Goal: Task Accomplishment & Management: Use online tool/utility

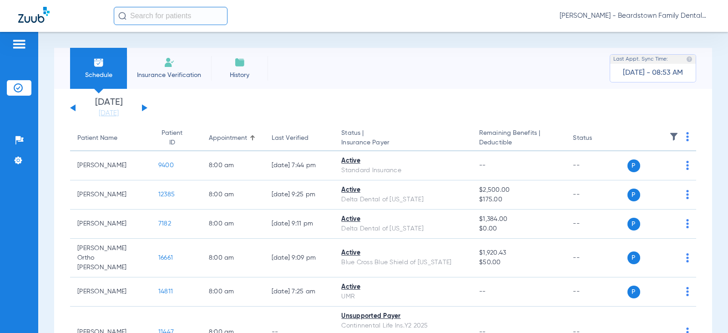
click at [144, 106] on div "[DATE] [DATE] [DATE] [DATE] [DATE] [DATE] [DATE] [DATE] [DATE] [DATE] [DATE] [D…" at bounding box center [108, 108] width 77 height 20
click at [144, 110] on button at bounding box center [144, 107] width 5 height 7
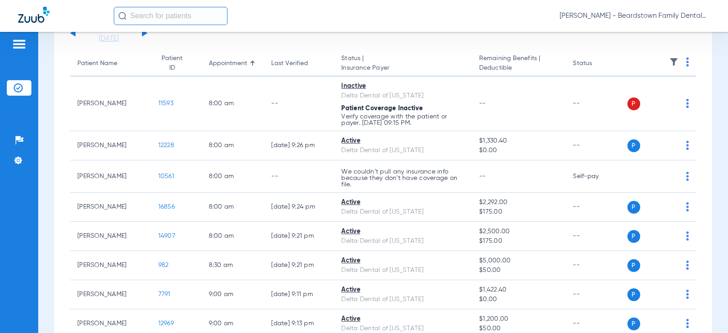
scroll to position [91, 0]
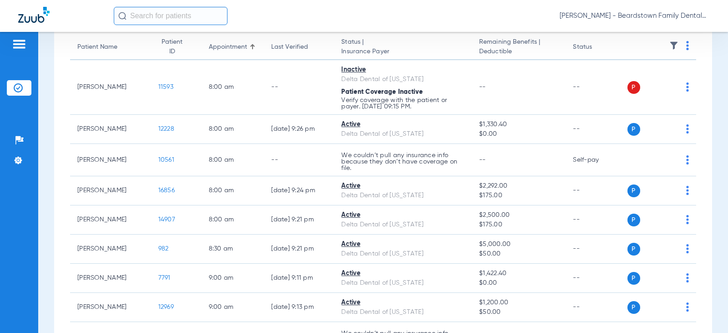
click at [669, 45] on img at bounding box center [673, 45] width 9 height 9
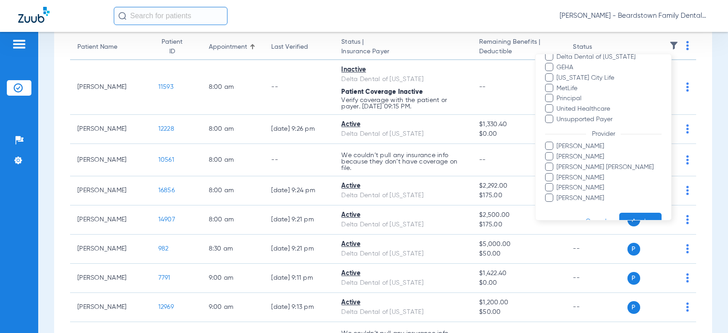
scroll to position [228, 0]
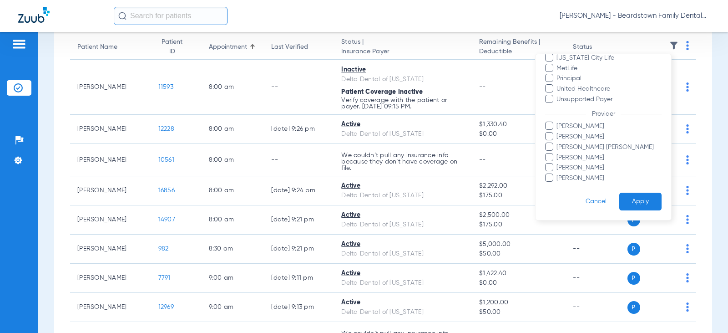
click at [587, 148] on span "[PERSON_NAME] [PERSON_NAME]" at bounding box center [609, 147] width 106 height 10
click at [558, 153] on input "[PERSON_NAME] [PERSON_NAME]" at bounding box center [558, 153] width 0 height 0
click at [641, 196] on button "Apply" at bounding box center [640, 201] width 42 height 18
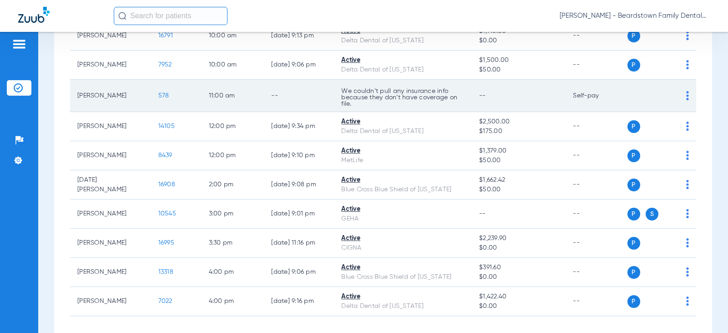
scroll to position [141, 0]
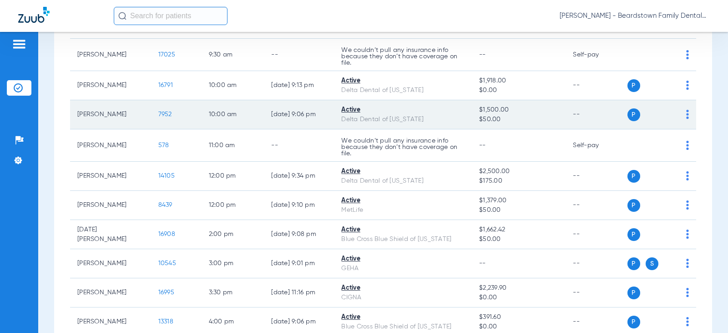
click at [430, 111] on div "Active" at bounding box center [402, 110] width 123 height 10
click at [160, 113] on span "7952" at bounding box center [165, 114] width 14 height 6
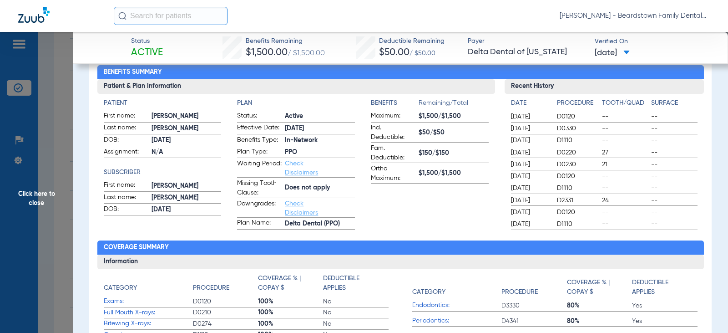
scroll to position [0, 0]
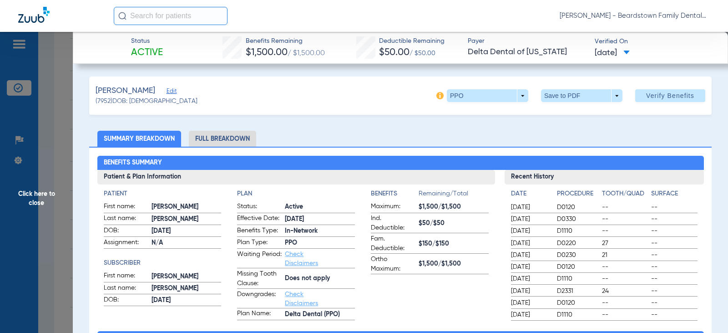
click at [213, 141] on li "Full Breakdown" at bounding box center [222, 139] width 67 height 16
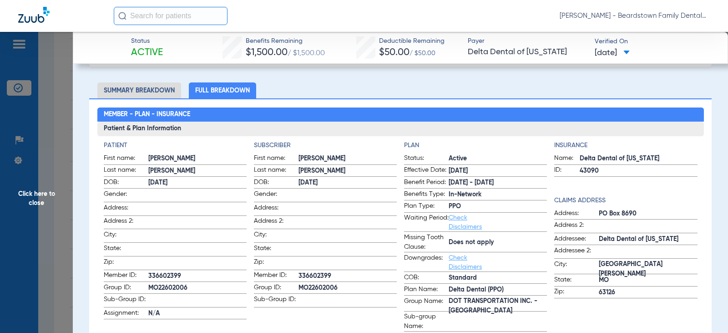
scroll to position [91, 0]
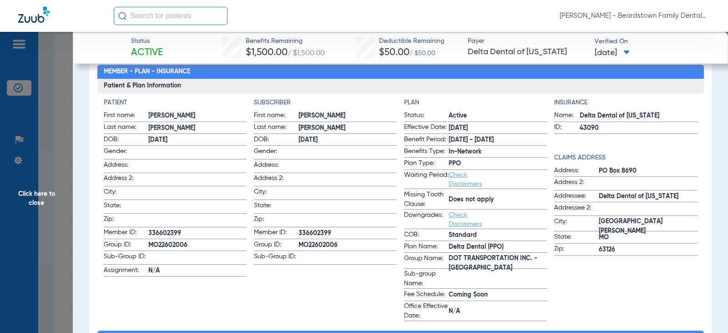
click at [60, 143] on span "Click here to close" at bounding box center [36, 198] width 73 height 333
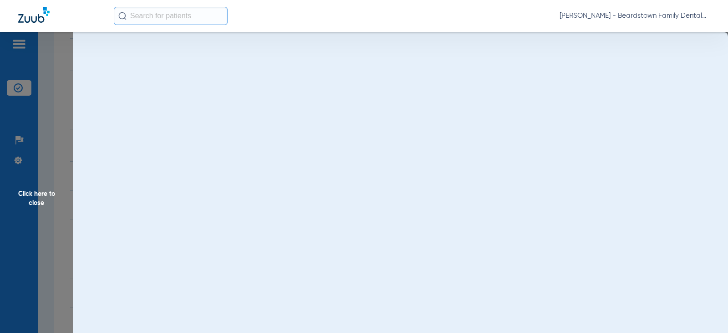
scroll to position [0, 0]
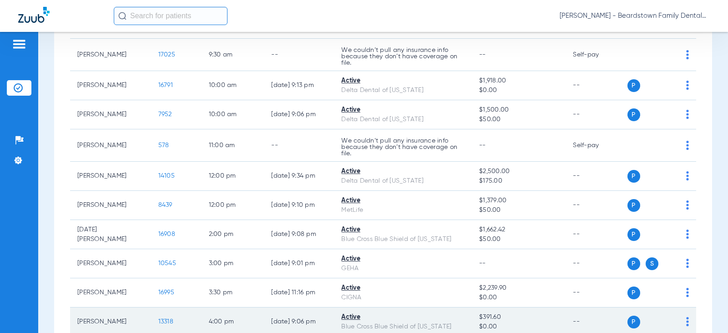
click at [164, 322] on span "13318" at bounding box center [165, 321] width 15 height 6
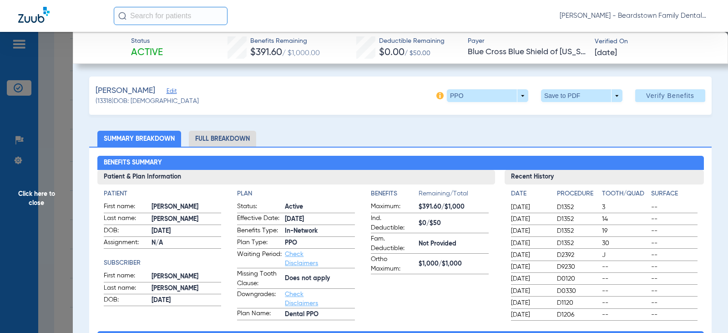
click at [217, 142] on li "Full Breakdown" at bounding box center [222, 139] width 67 height 16
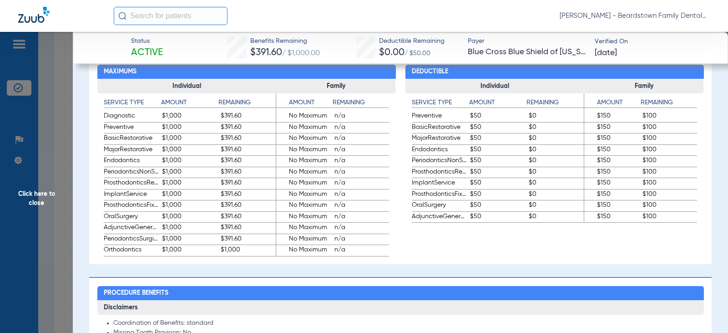
scroll to position [546, 0]
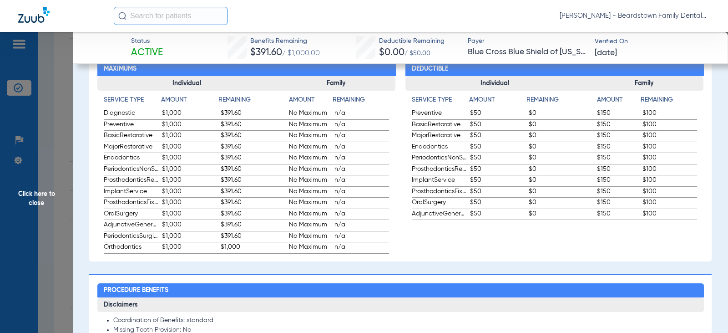
click at [650, 51] on app-verified-on-section "Verified On [DATE]" at bounding box center [653, 47] width 119 height 21
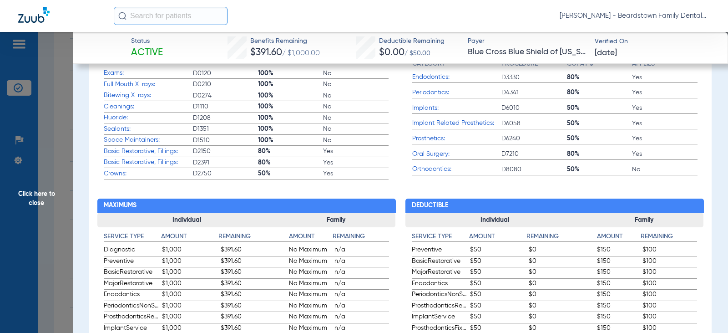
click at [30, 204] on span "Click here to close" at bounding box center [36, 198] width 73 height 333
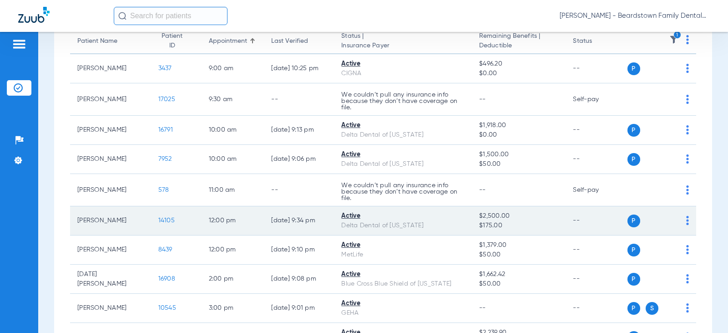
scroll to position [96, 0]
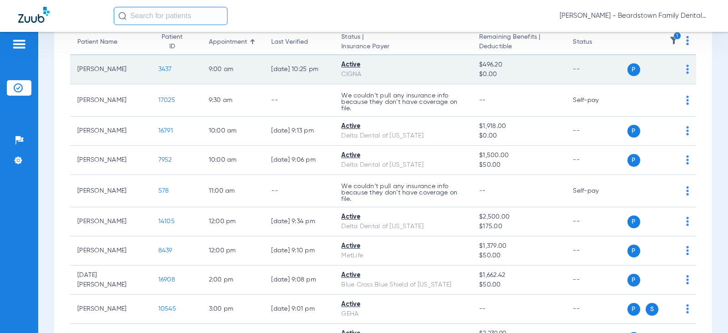
click at [105, 75] on td "[PERSON_NAME]" at bounding box center [110, 69] width 81 height 29
click at [163, 70] on span "3437" at bounding box center [165, 69] width 14 height 6
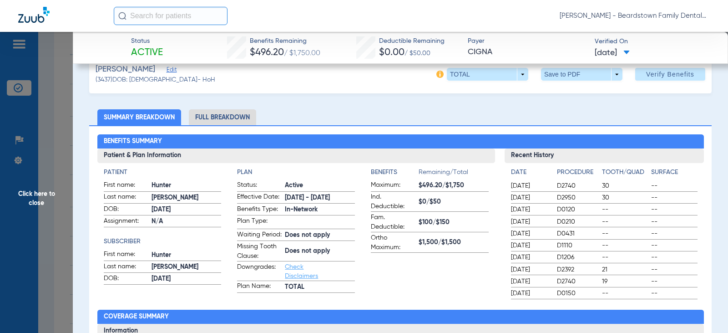
scroll to position [0, 0]
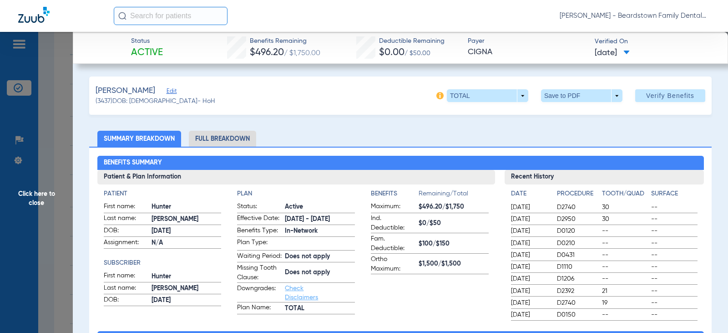
click at [217, 136] on li "Full Breakdown" at bounding box center [222, 139] width 67 height 16
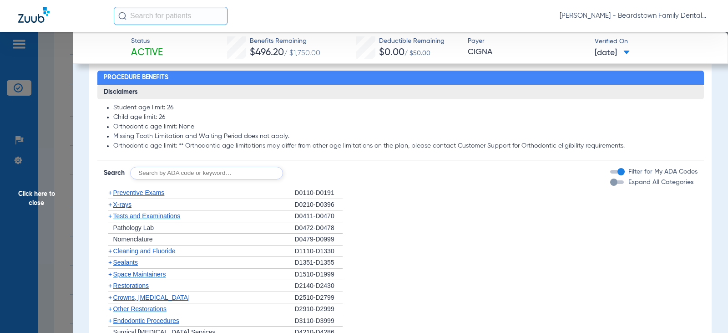
scroll to position [819, 0]
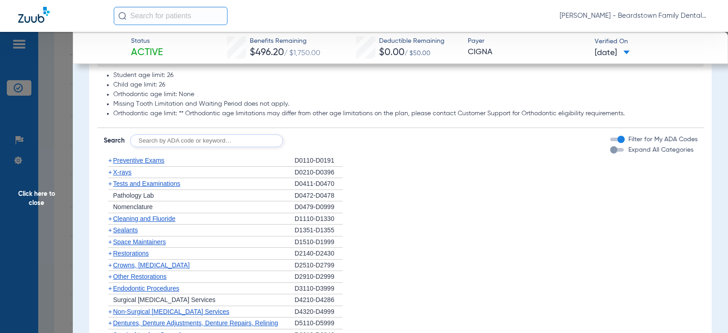
click at [39, 202] on span "Click here to close" at bounding box center [36, 198] width 73 height 333
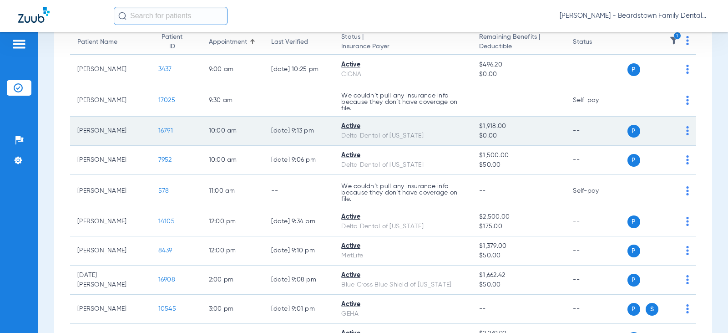
click at [158, 129] on span "16791" at bounding box center [165, 130] width 15 height 6
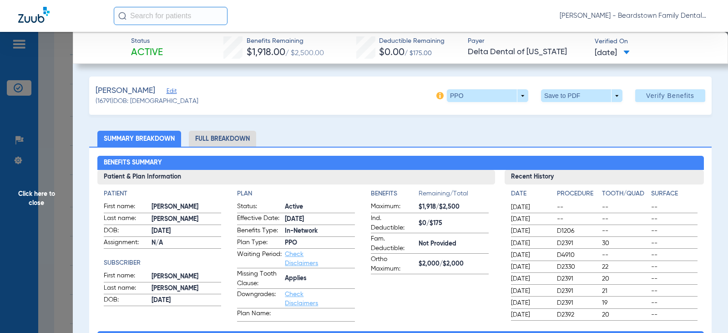
click at [233, 142] on li "Full Breakdown" at bounding box center [222, 139] width 67 height 16
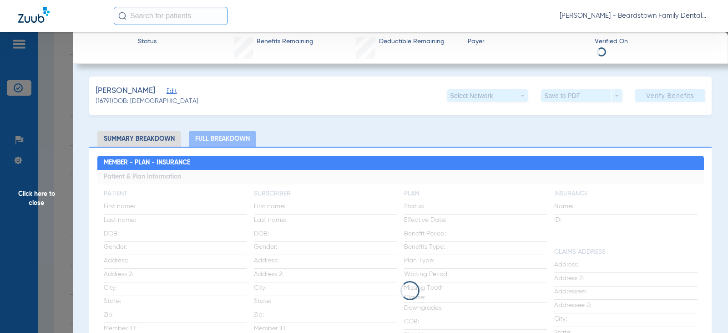
scroll to position [91, 0]
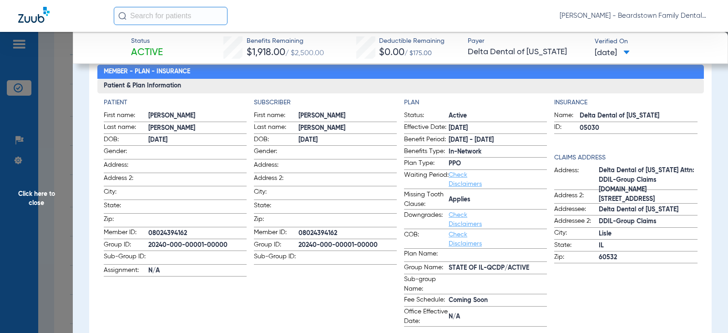
click at [38, 208] on span "Click here to close" at bounding box center [36, 198] width 73 height 333
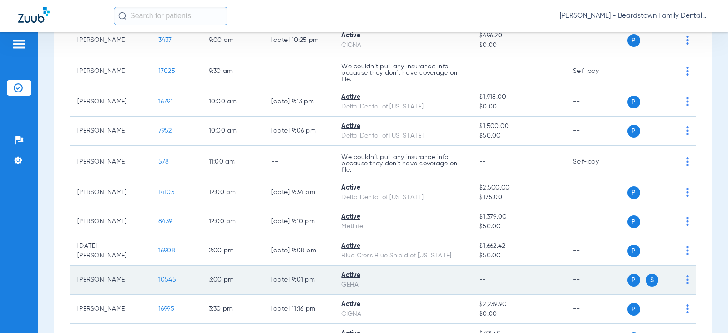
scroll to position [141, 0]
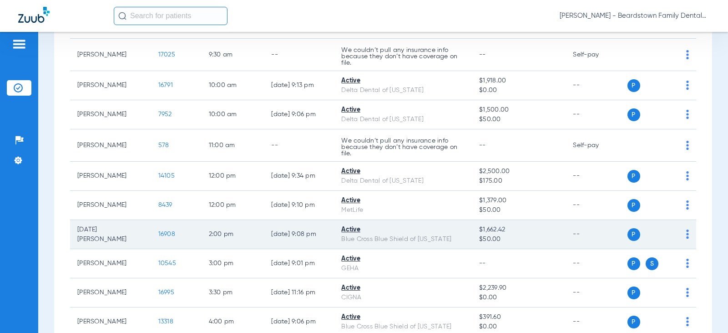
click at [158, 235] on span "16908" at bounding box center [166, 234] width 17 height 6
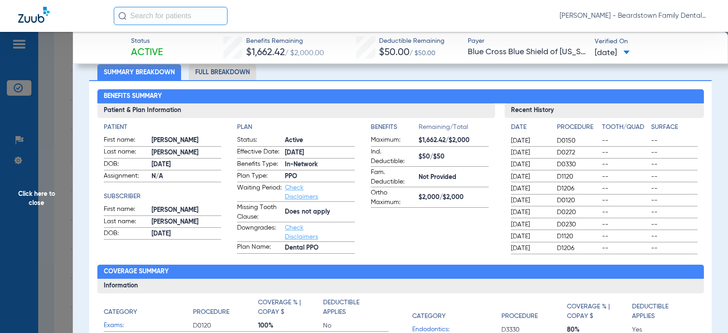
scroll to position [45, 0]
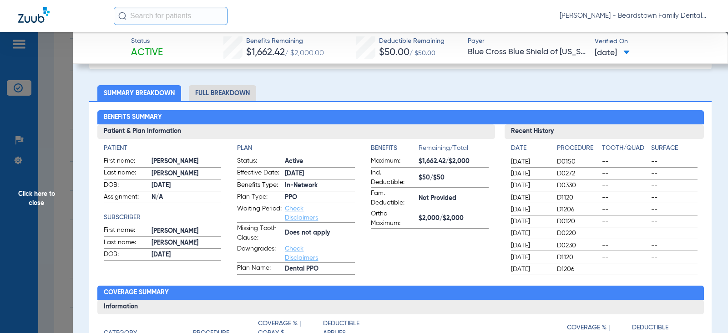
click at [237, 86] on li "Full Breakdown" at bounding box center [222, 93] width 67 height 16
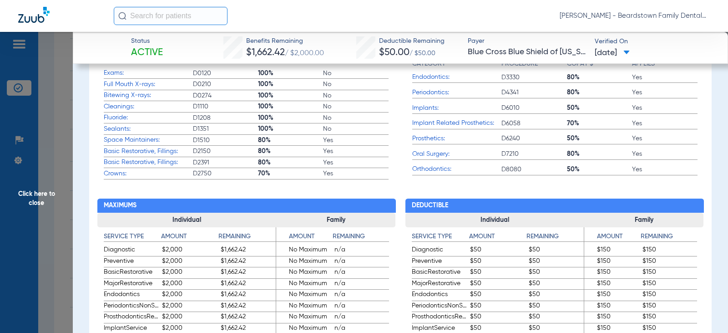
scroll to position [455, 0]
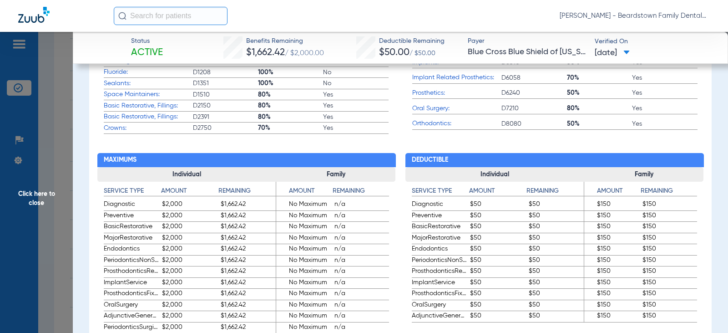
click at [33, 195] on span "Click here to close" at bounding box center [36, 198] width 73 height 333
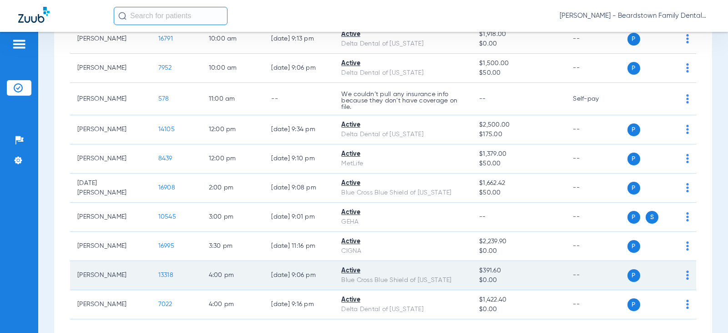
scroll to position [232, 0]
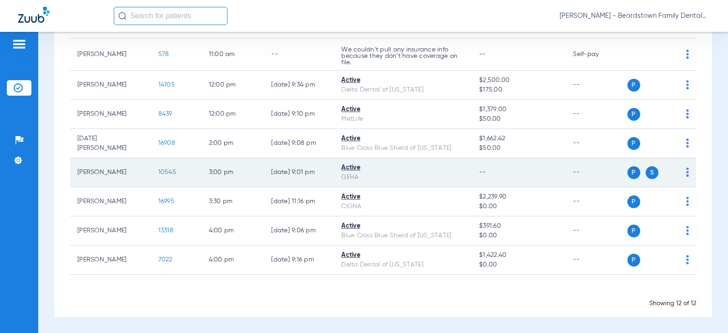
click at [158, 174] on span "10545" at bounding box center [167, 172] width 18 height 6
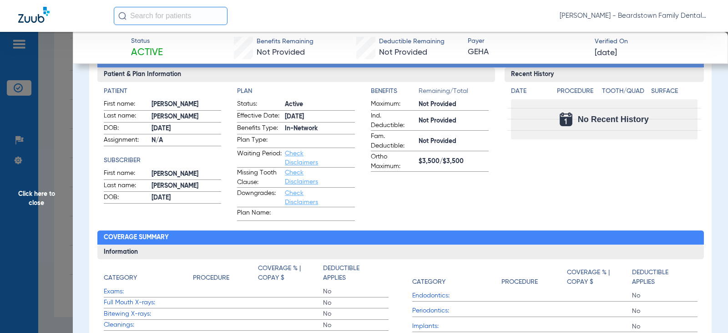
scroll to position [0, 0]
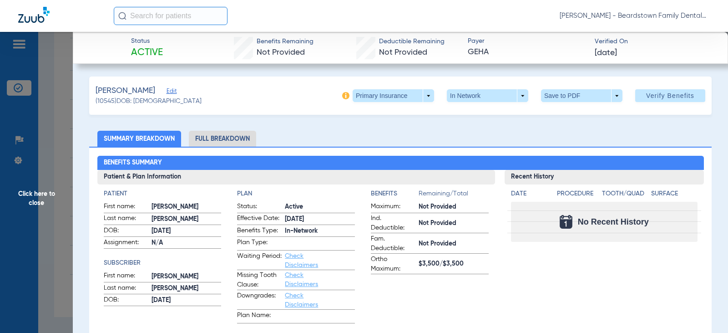
click at [207, 132] on li "Full Breakdown" at bounding box center [222, 139] width 67 height 16
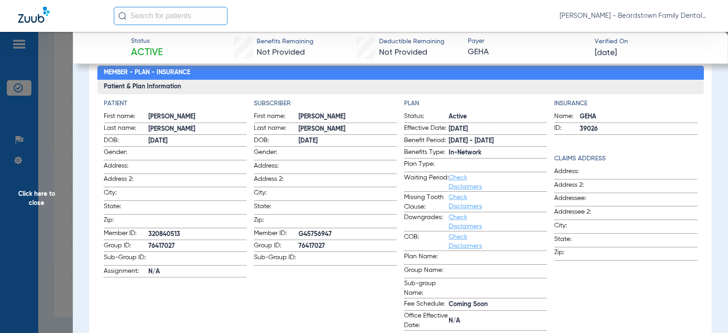
scroll to position [91, 0]
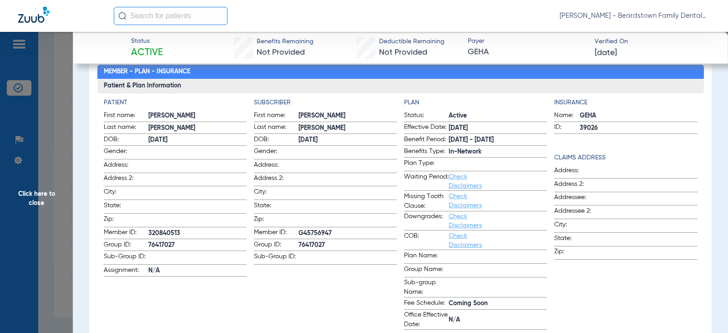
drag, startPoint x: 336, startPoint y: 228, endPoint x: 297, endPoint y: 227, distance: 39.6
click at [298, 228] on span "G45756947" at bounding box center [347, 233] width 98 height 10
copy span "G45756947"
drag, startPoint x: 325, startPoint y: 242, endPoint x: 291, endPoint y: 242, distance: 33.7
click at [291, 242] on label "Group ID: 76417027" at bounding box center [325, 245] width 143 height 11
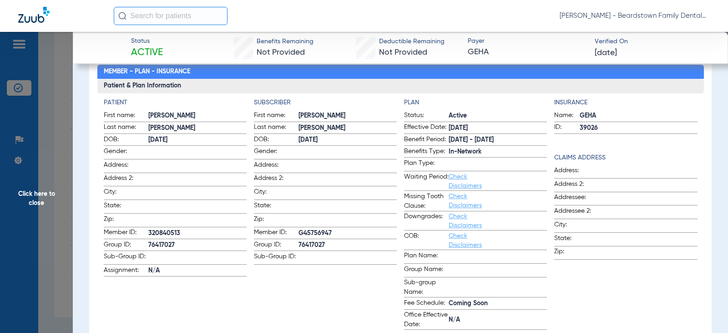
copy label "76417027"
click at [325, 242] on span "76417027" at bounding box center [347, 245] width 98 height 10
drag, startPoint x: 325, startPoint y: 242, endPoint x: 305, endPoint y: 239, distance: 20.2
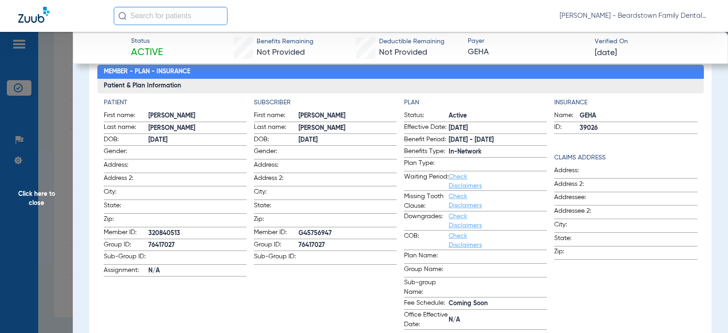
click at [305, 240] on span "76417027" at bounding box center [347, 245] width 98 height 10
click at [68, 80] on span "Click here to close" at bounding box center [36, 198] width 73 height 333
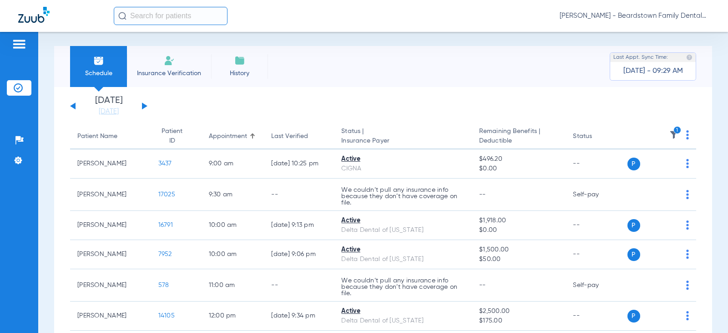
scroll to position [0, 0]
